Goal: Communication & Community: Ask a question

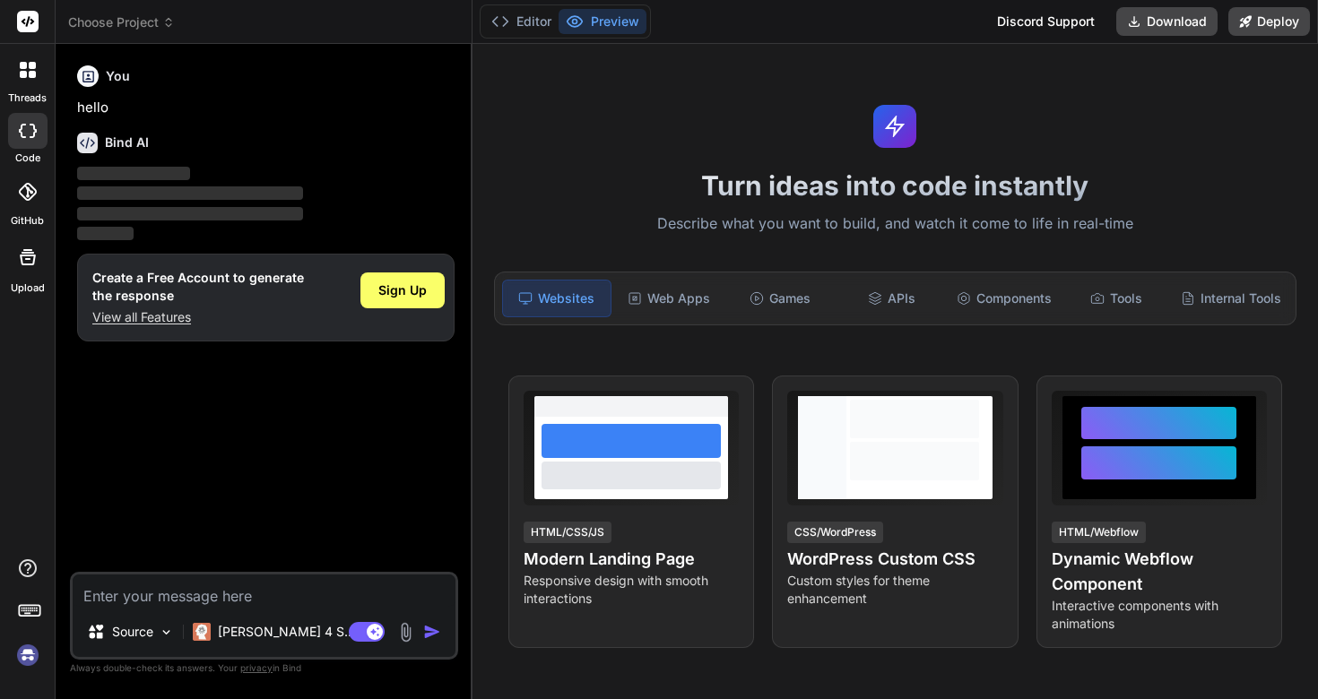
click at [19, 648] on img at bounding box center [28, 655] width 30 height 30
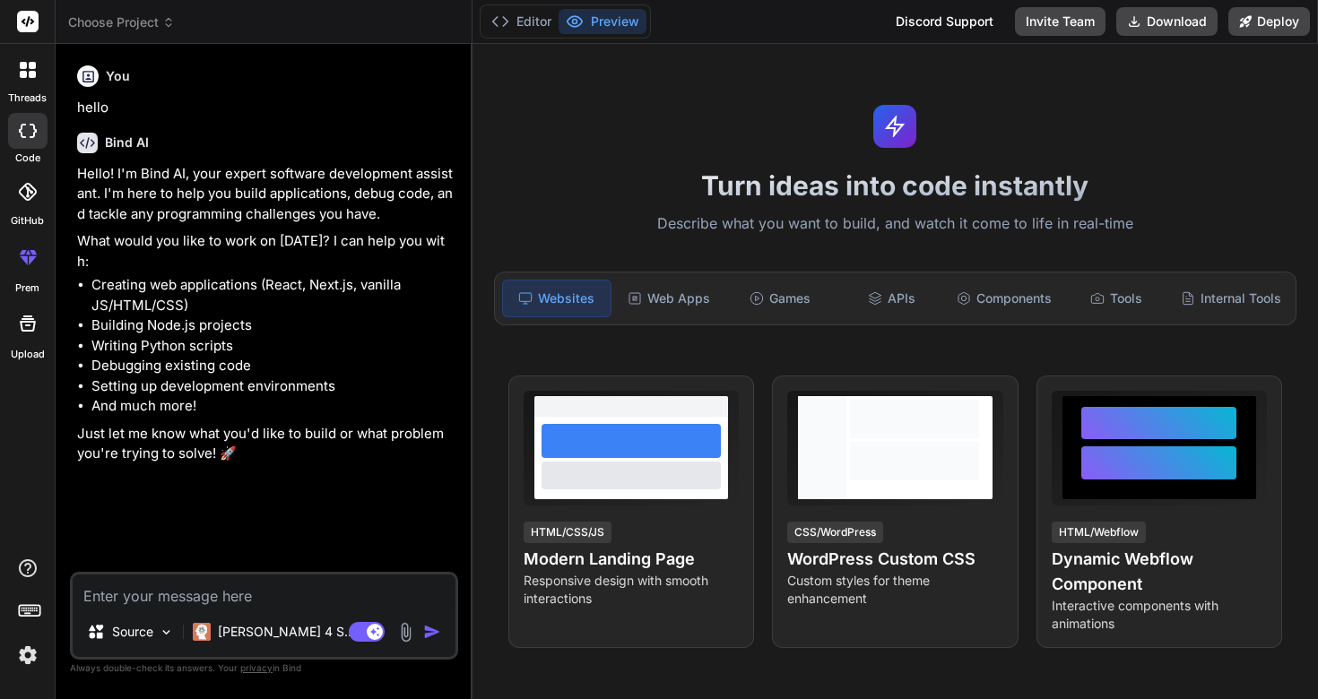
click at [39, 67] on div at bounding box center [28, 70] width 38 height 38
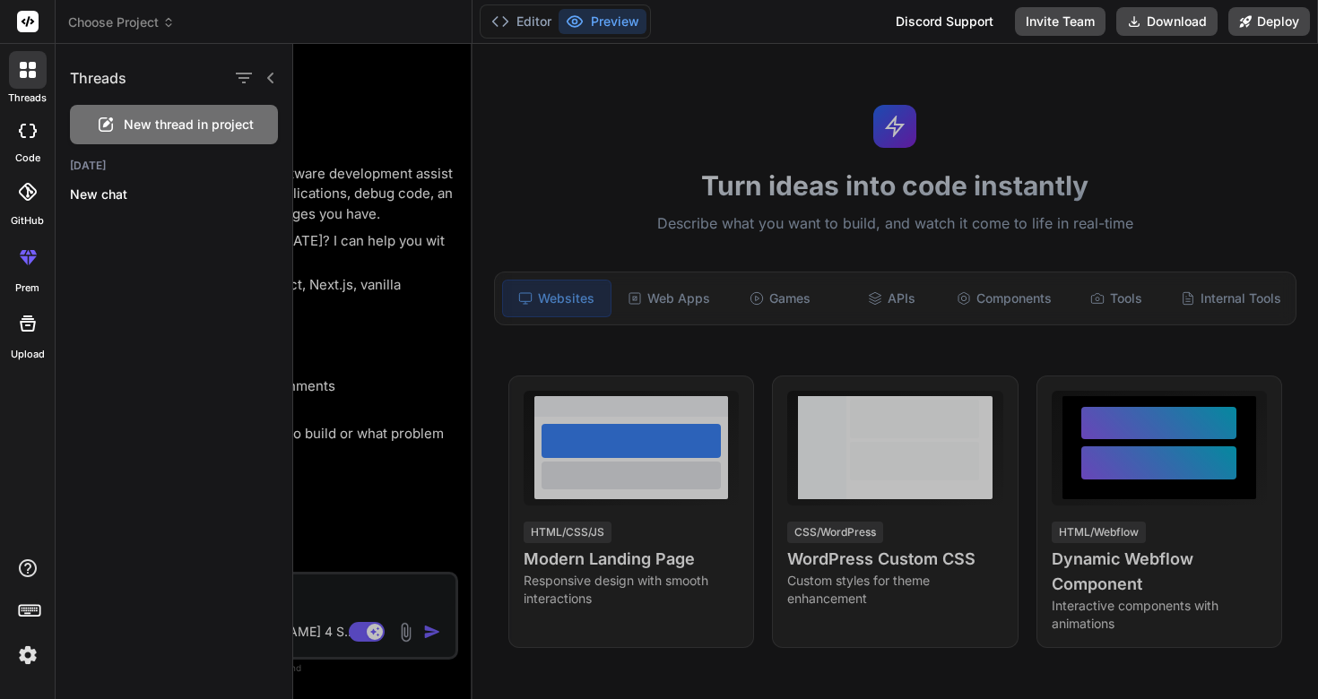
click at [267, 77] on icon at bounding box center [271, 78] width 14 height 14
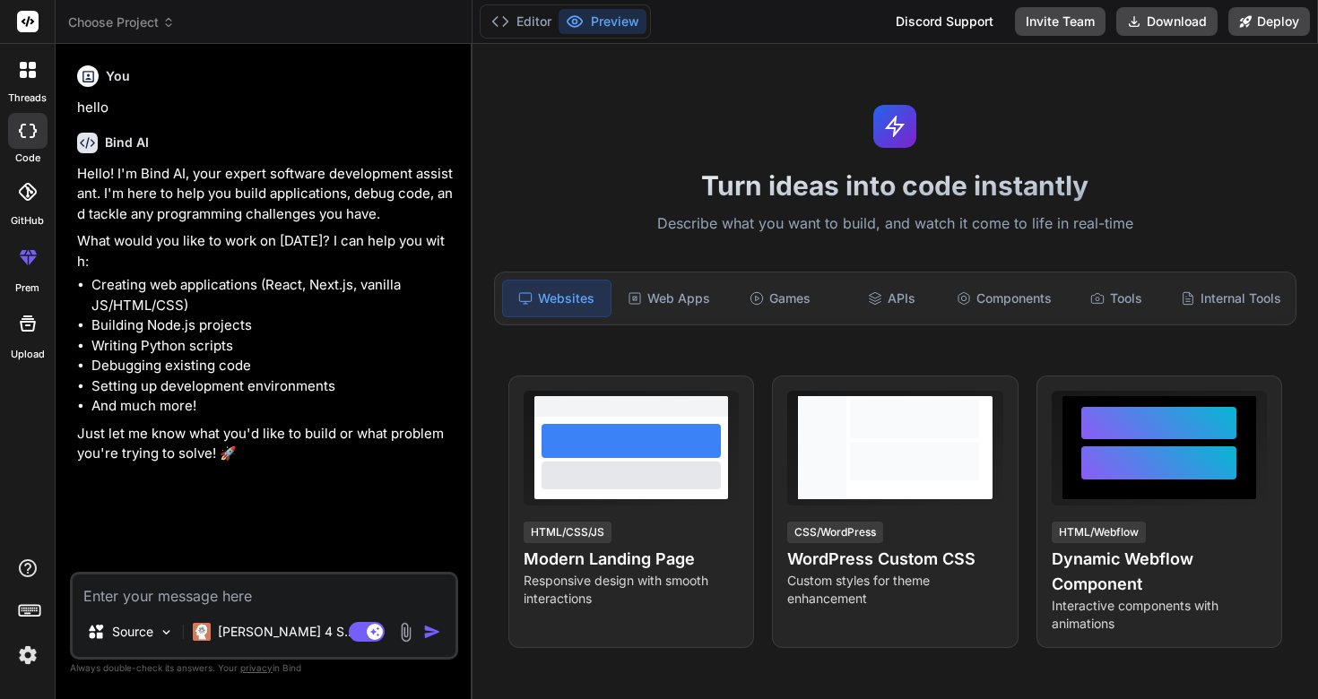
type textarea "x"
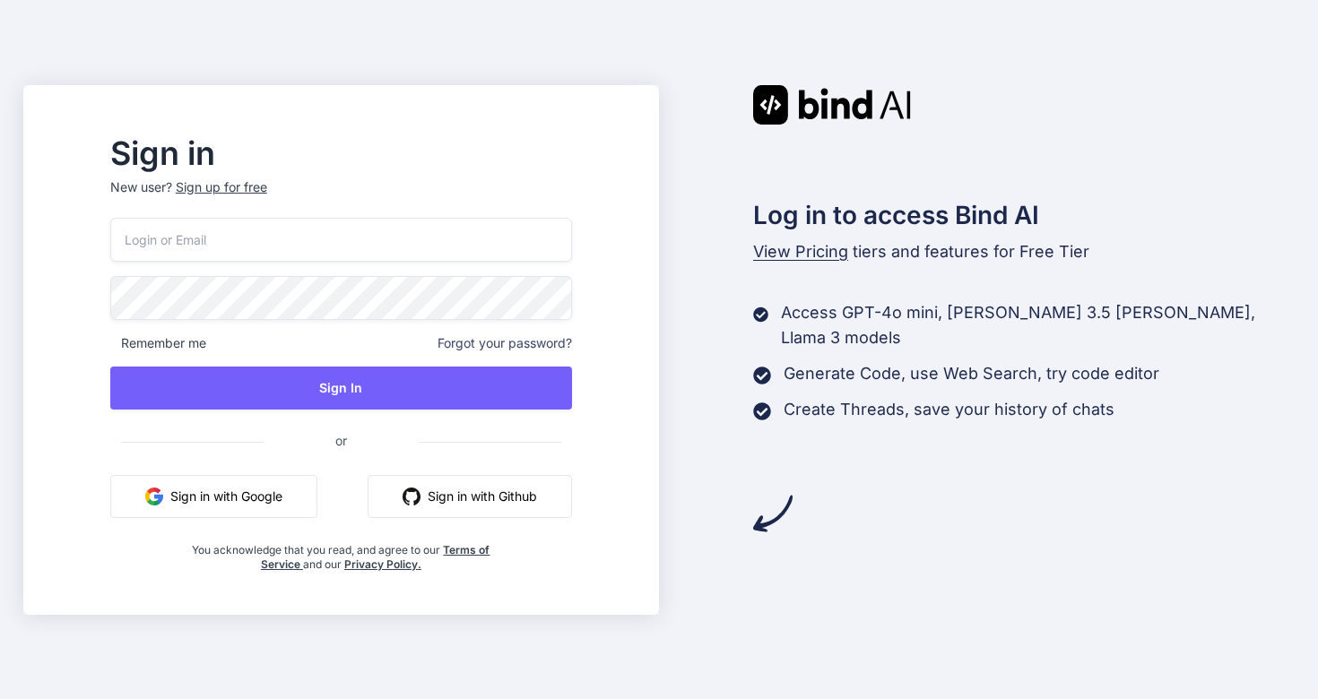
click at [270, 498] on button "Sign in with Google" at bounding box center [213, 496] width 207 height 43
